Goal: Task Accomplishment & Management: Manage account settings

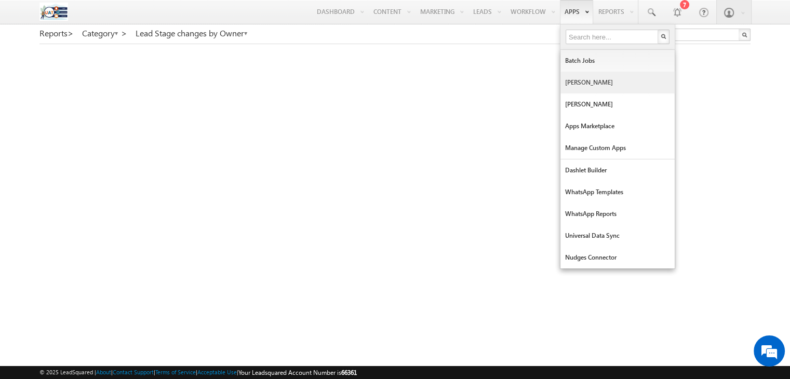
click at [582, 78] on link "[PERSON_NAME]" at bounding box center [618, 83] width 114 height 22
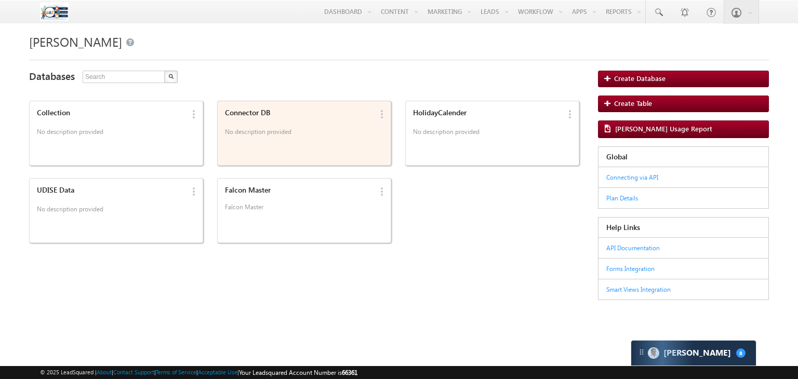
click at [275, 147] on div "Connector DB No description provided" at bounding box center [297, 134] width 151 height 56
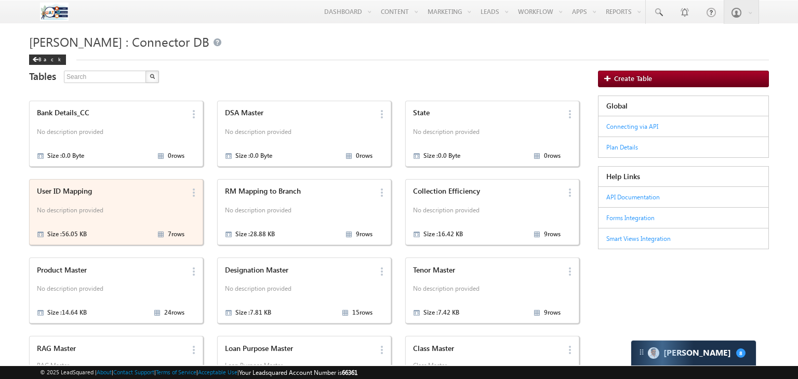
click at [120, 216] on p "No description provided" at bounding box center [110, 212] width 147 height 16
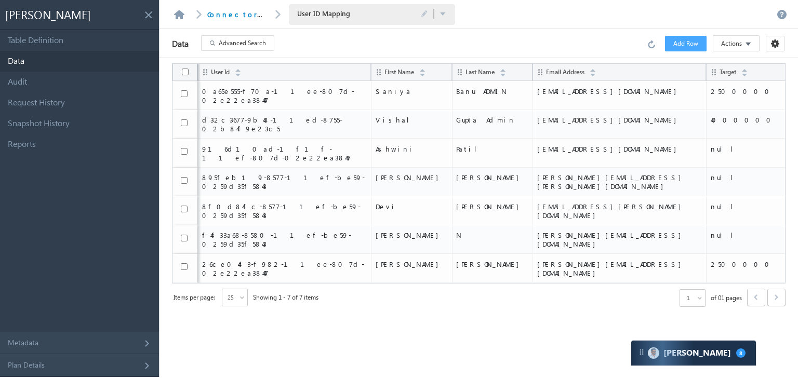
click at [449, 278] on div "User Id First Name Last Name Email Address Target 0a65e555-f70a-11ee-807d-02e22…" at bounding box center [479, 217] width 614 height 309
click at [358, 283] on div "User Id First Name Last Name Email Address Target 0a65e555-f70a-11ee-807d-02e22…" at bounding box center [479, 217] width 614 height 309
click at [308, 43] on div "Data Advanced Search Error processing your request. Add Row Actions Import via …" at bounding box center [479, 43] width 639 height 29
click at [474, 24] on header "Connector DB User ID Mapping User ID Mapping Saved Successfully Name User ID Ma…" at bounding box center [479, 14] width 639 height 29
click at [182, 14] on link at bounding box center [179, 14] width 12 height 9
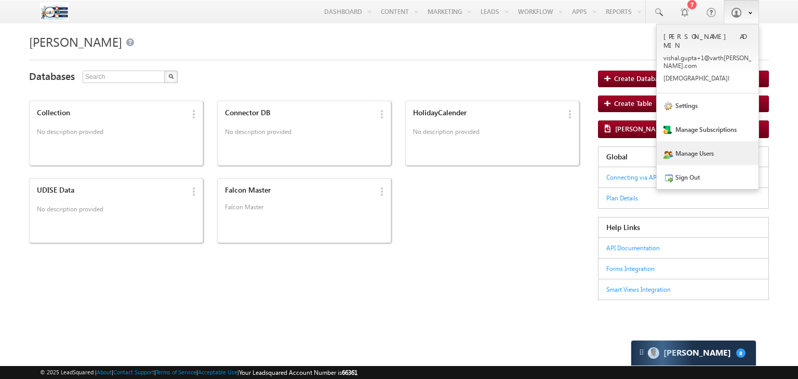
click at [703, 141] on link "Manage Users" at bounding box center [708, 153] width 102 height 24
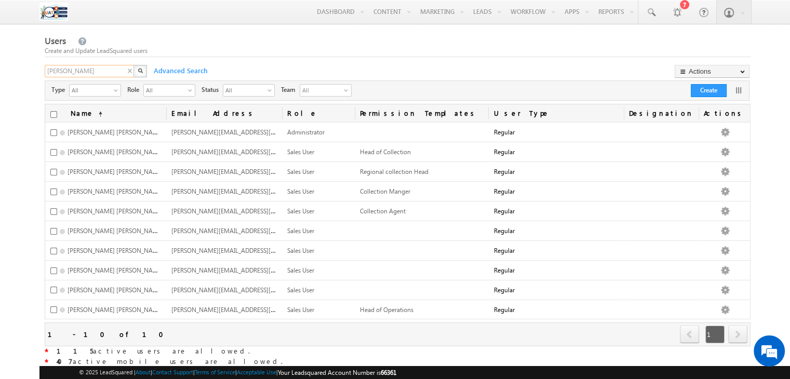
click at [95, 76] on input "[PERSON_NAME]" at bounding box center [90, 71] width 90 height 12
type input "[PERSON_NAME].s+11"
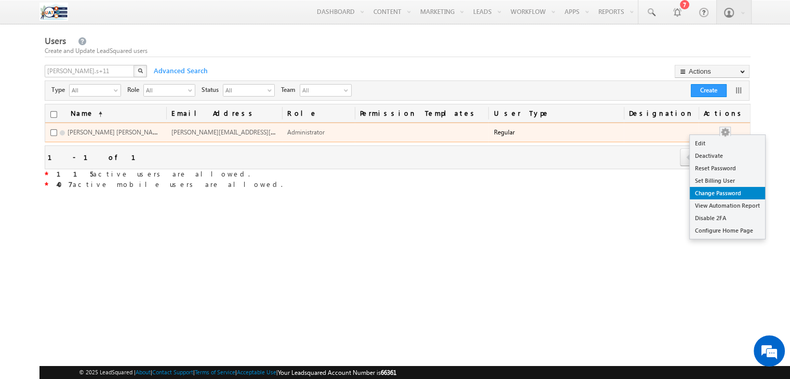
click at [725, 194] on link "Change Password" at bounding box center [727, 193] width 75 height 12
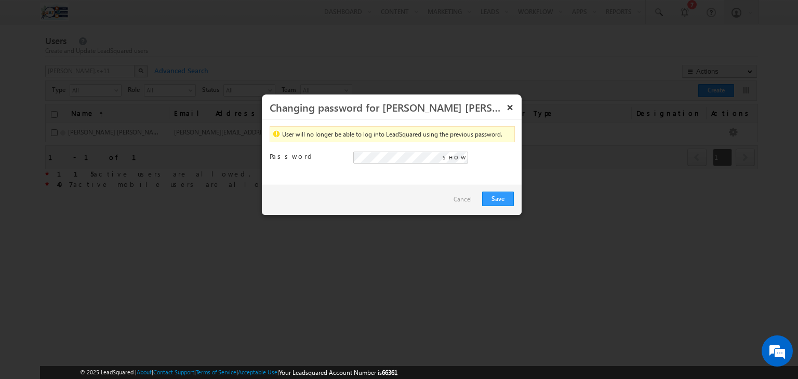
click at [374, 177] on div "User will no longer be able to log into LeadSquared using the previous password…" at bounding box center [392, 152] width 260 height 65
click at [457, 153] on span "SHOW" at bounding box center [454, 157] width 23 height 9
click at [485, 197] on button "Save" at bounding box center [498, 199] width 32 height 15
